Goal: Task Accomplishment & Management: Manage account settings

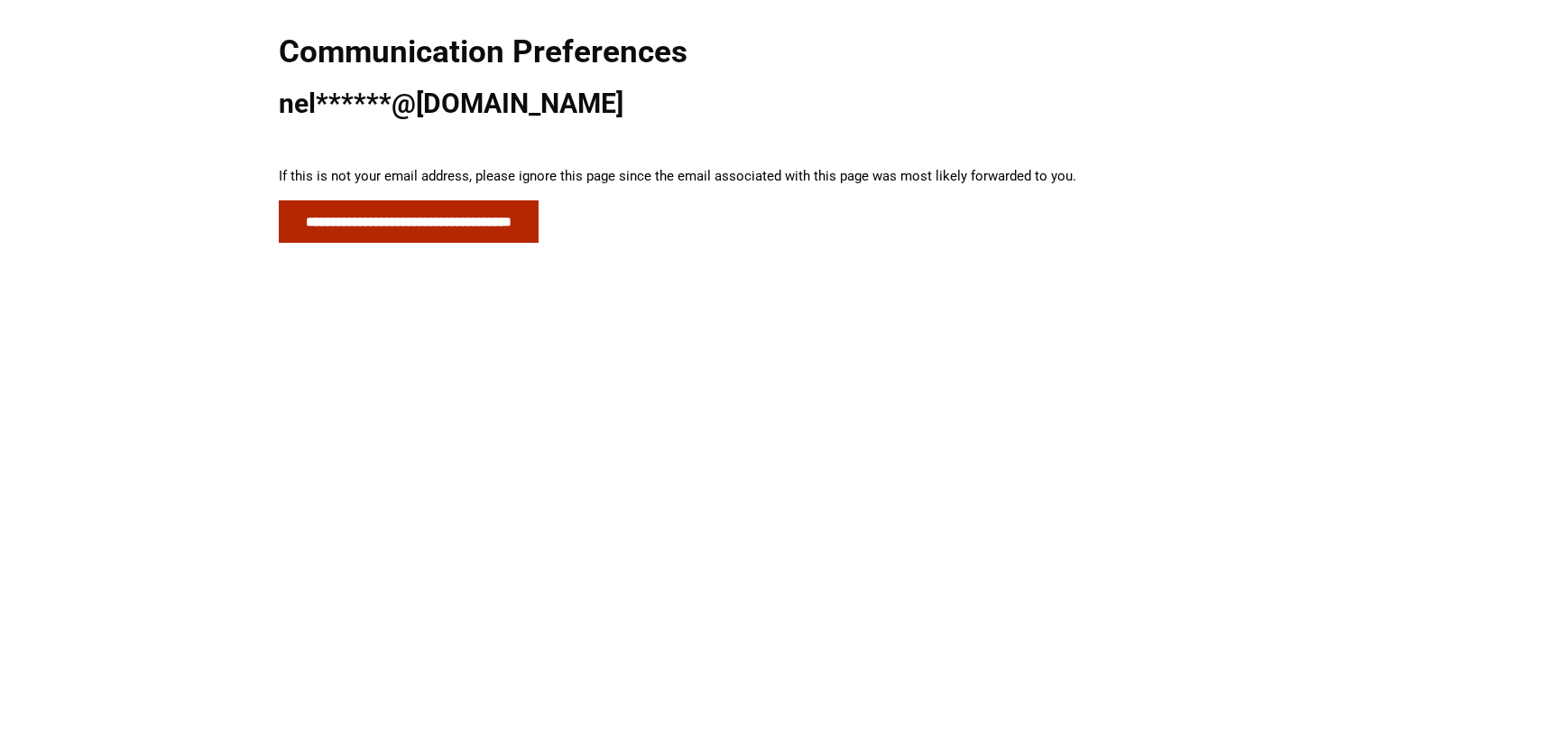
click at [459, 203] on input "**********" at bounding box center [408, 221] width 260 height 42
